Goal: Book appointment/travel/reservation

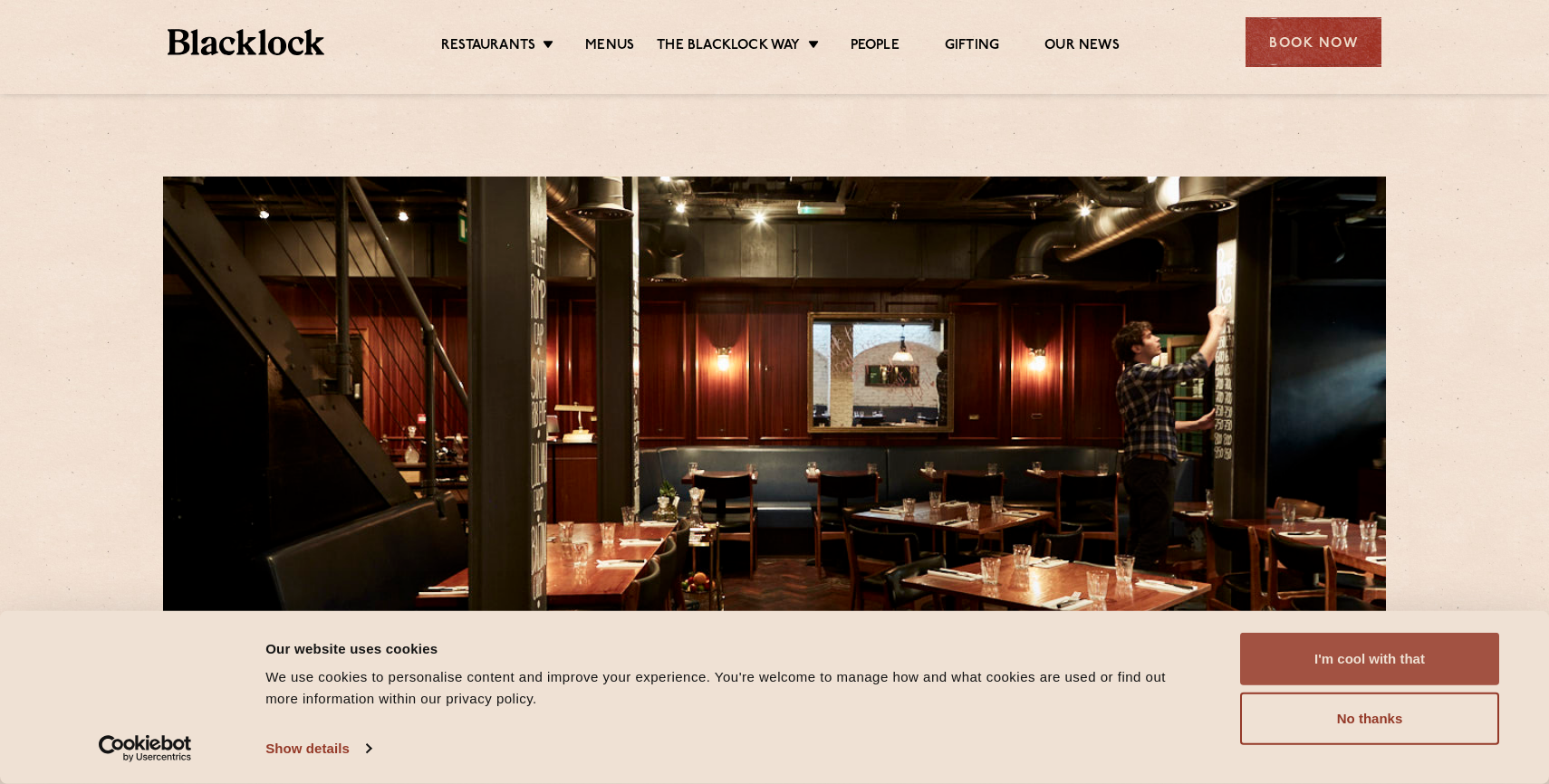
click at [1335, 667] on button "I'm cool with that" at bounding box center [1369, 658] width 259 height 52
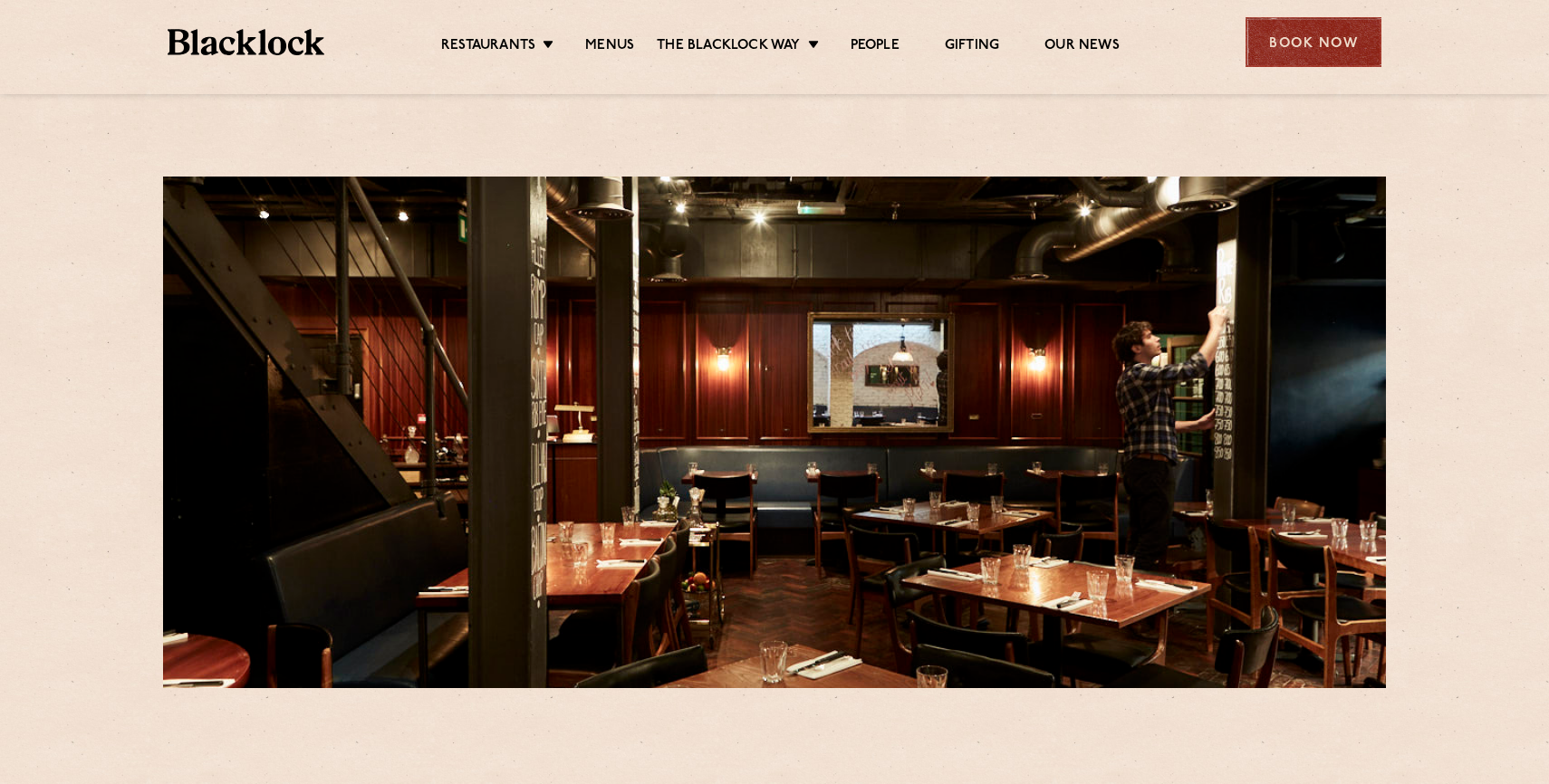
click at [1286, 29] on div "Book Now" at bounding box center [1313, 42] width 136 height 50
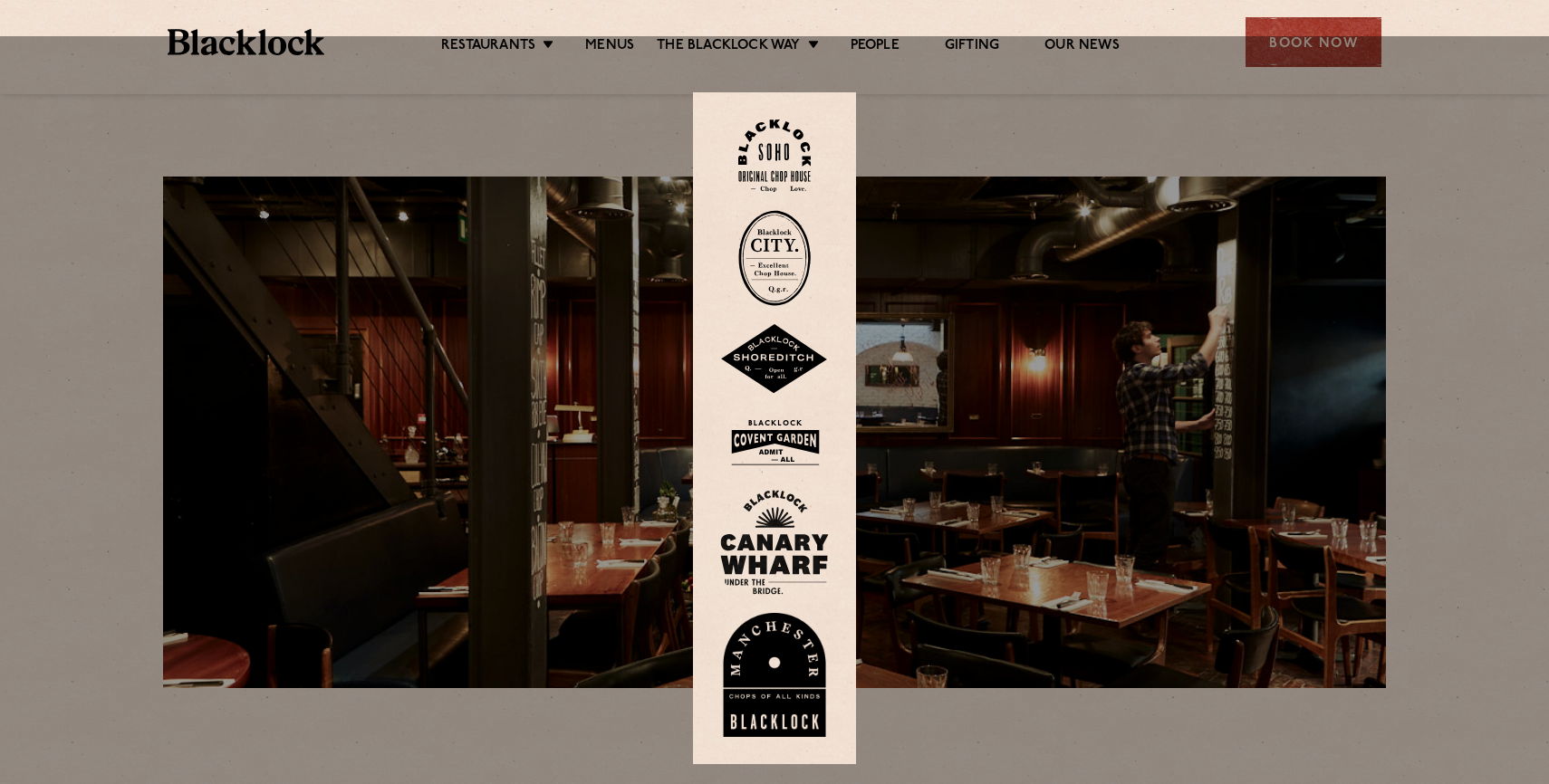
click at [1309, 63] on div at bounding box center [774, 427] width 1549 height 784
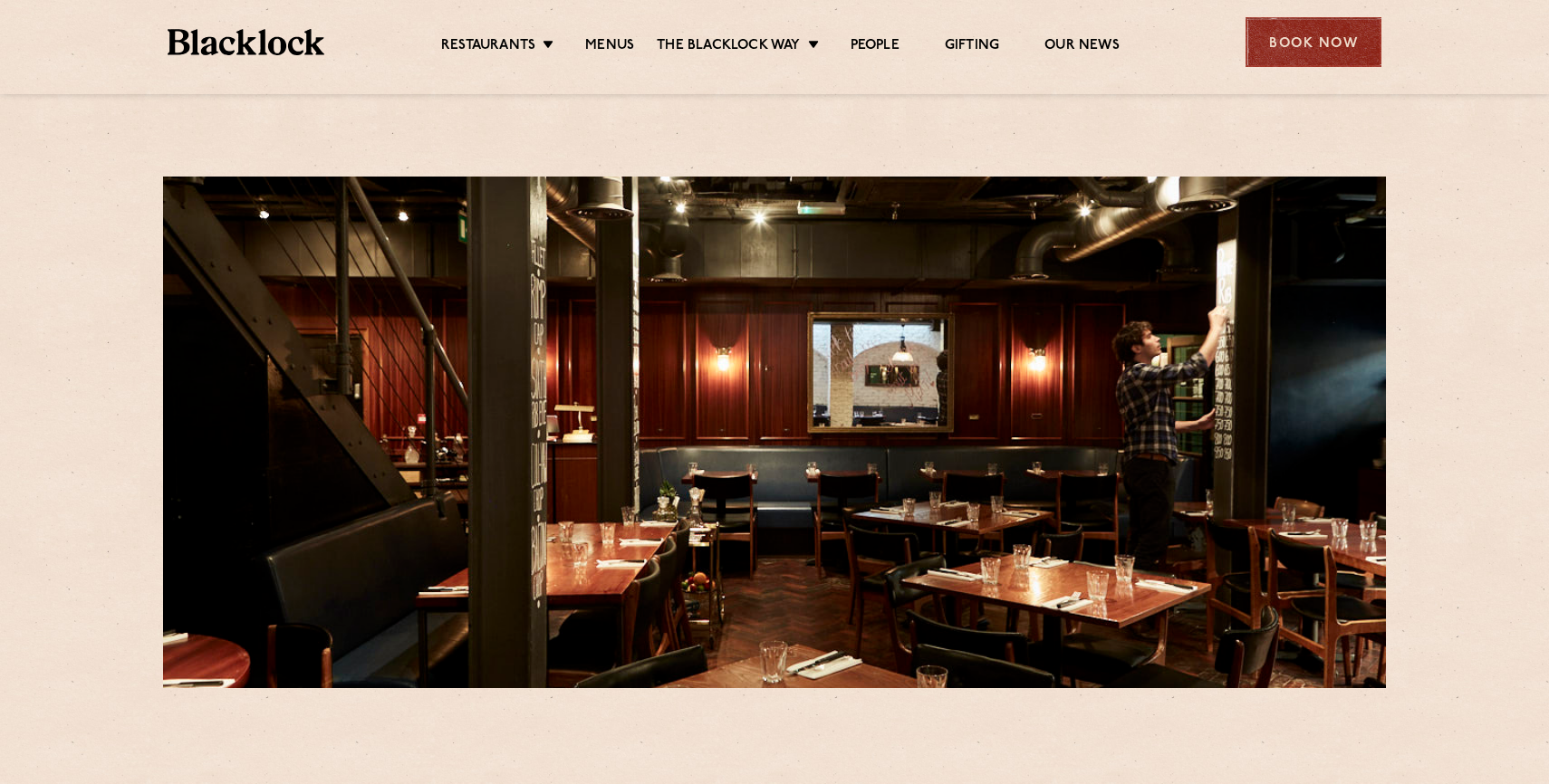
click at [1305, 51] on div "Book Now" at bounding box center [1313, 42] width 136 height 50
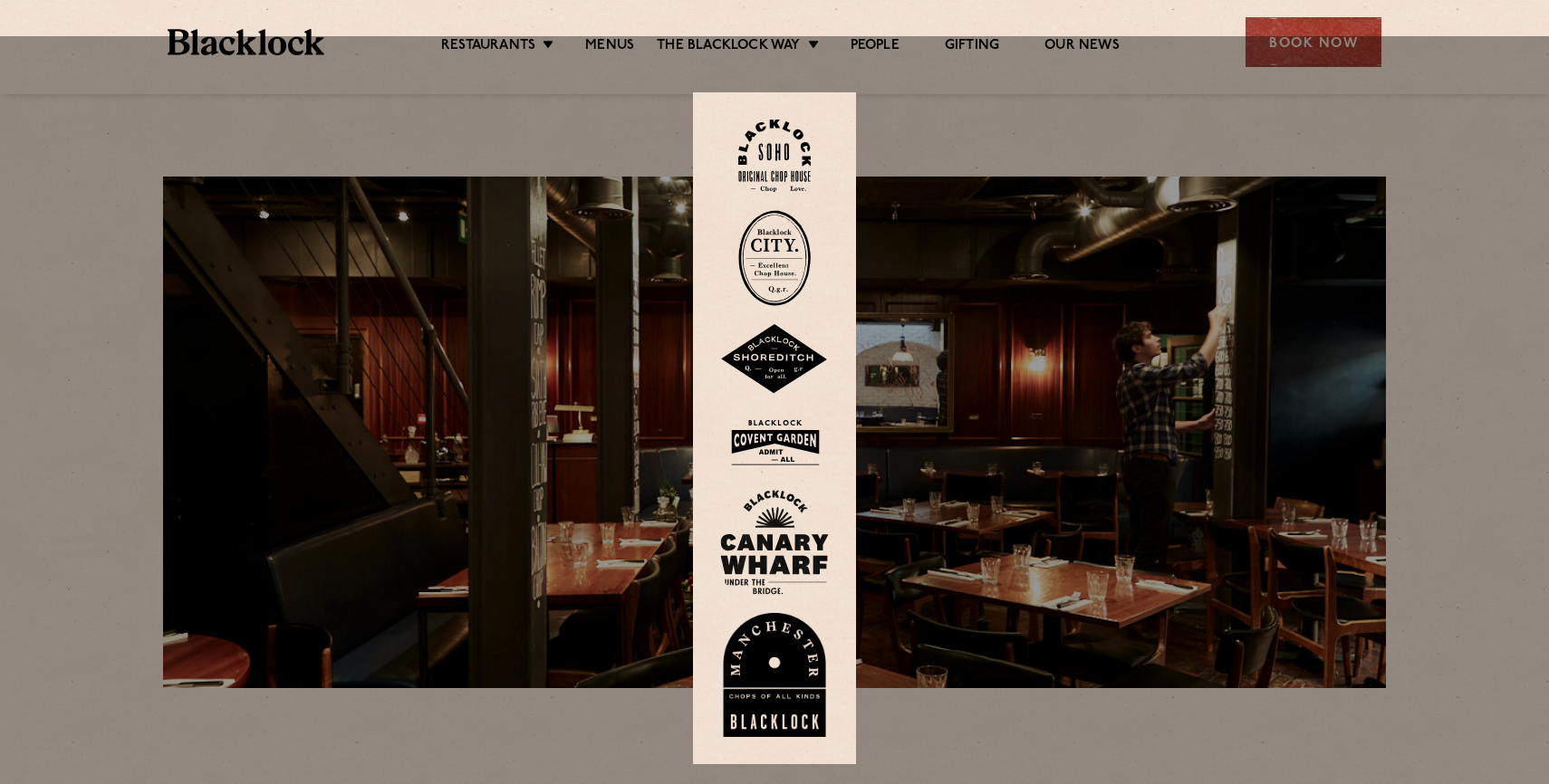
click at [766, 119] on img at bounding box center [774, 156] width 72 height 73
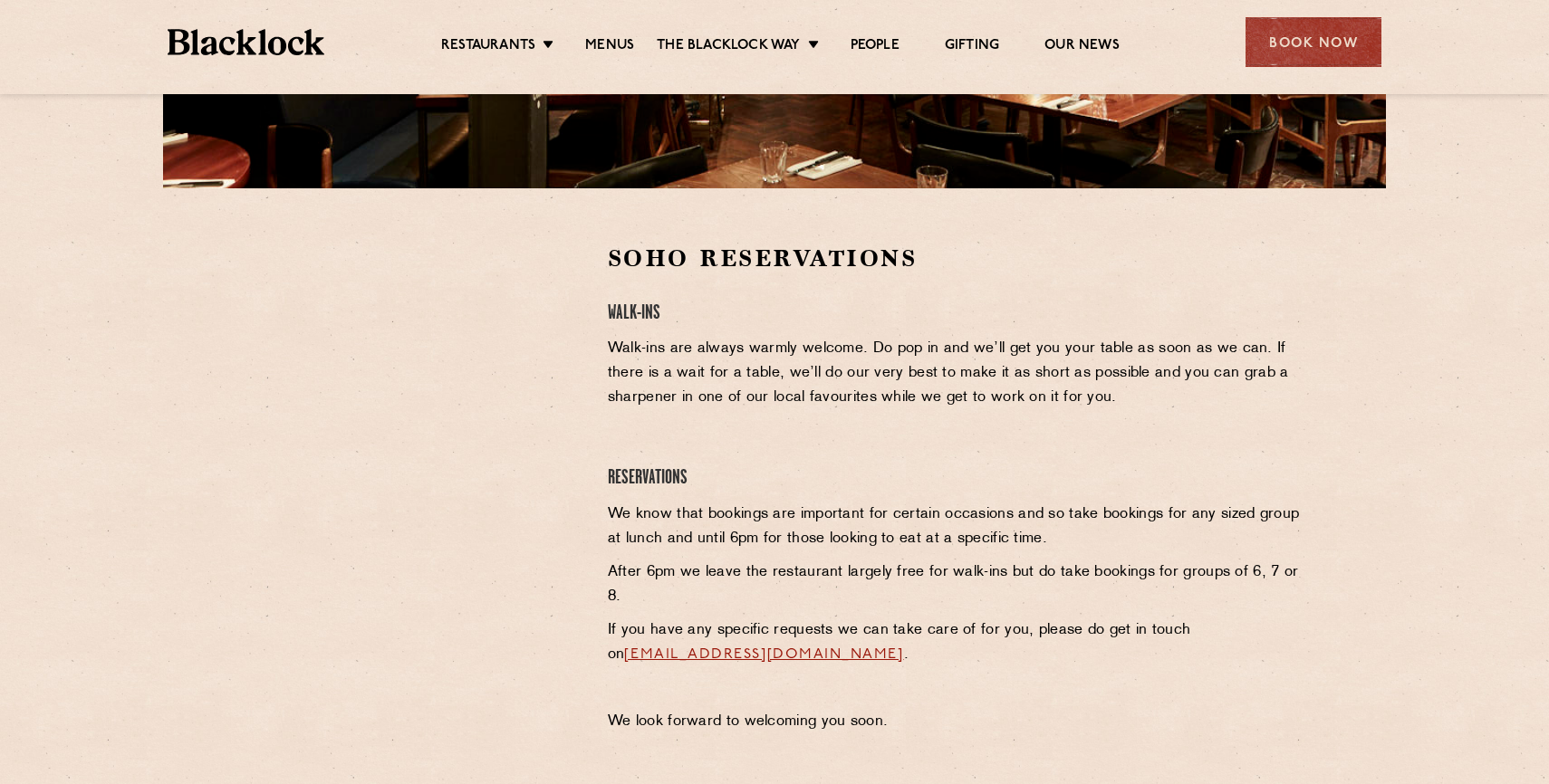
scroll to position [443, 0]
